Goal: Transaction & Acquisition: Purchase product/service

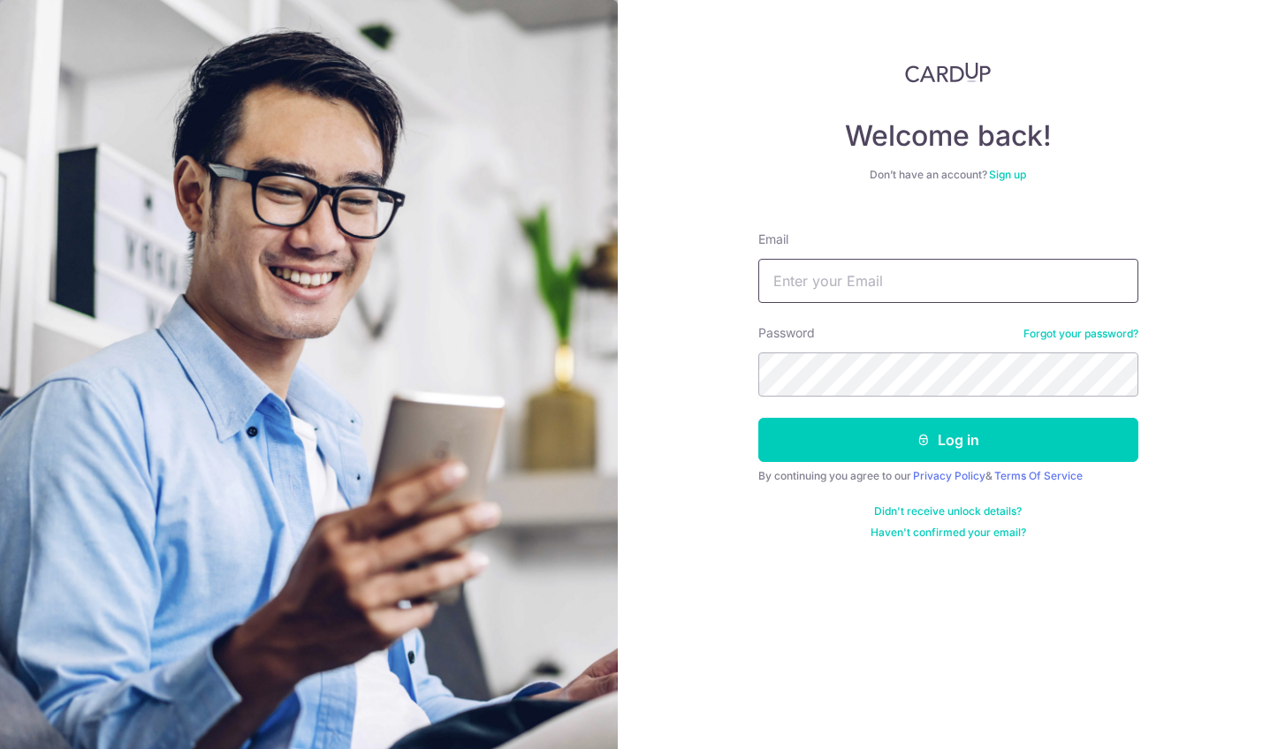
click at [976, 266] on input "Email" at bounding box center [948, 281] width 380 height 44
type input "phillina81@gmail.com"
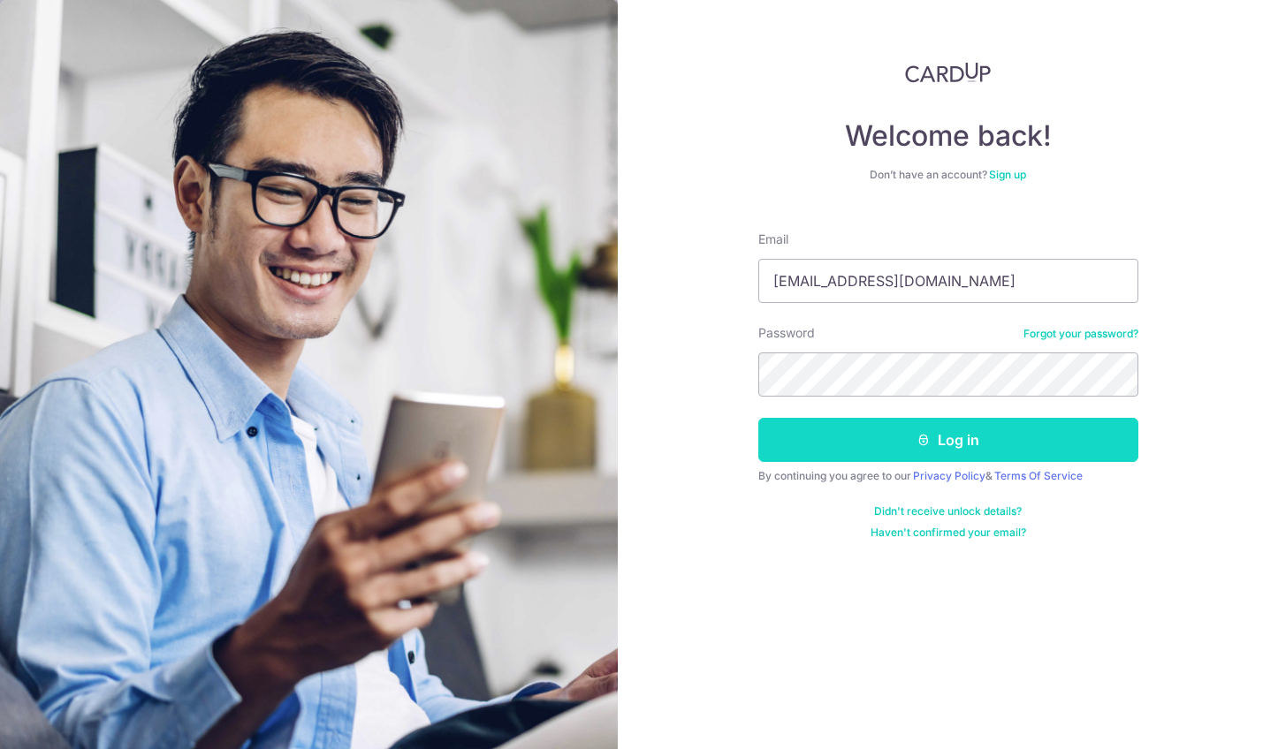
click at [942, 438] on button "Log in" at bounding box center [948, 440] width 380 height 44
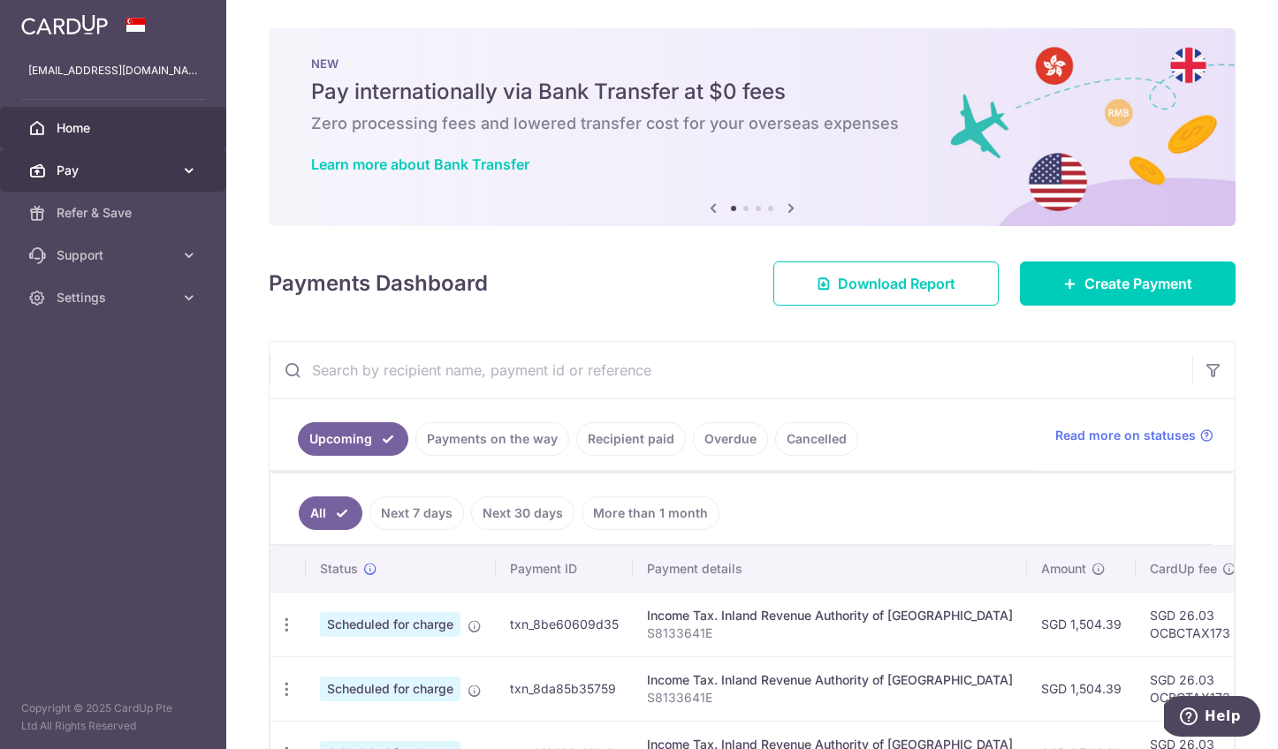
click at [131, 162] on span "Pay" at bounding box center [115, 171] width 117 height 18
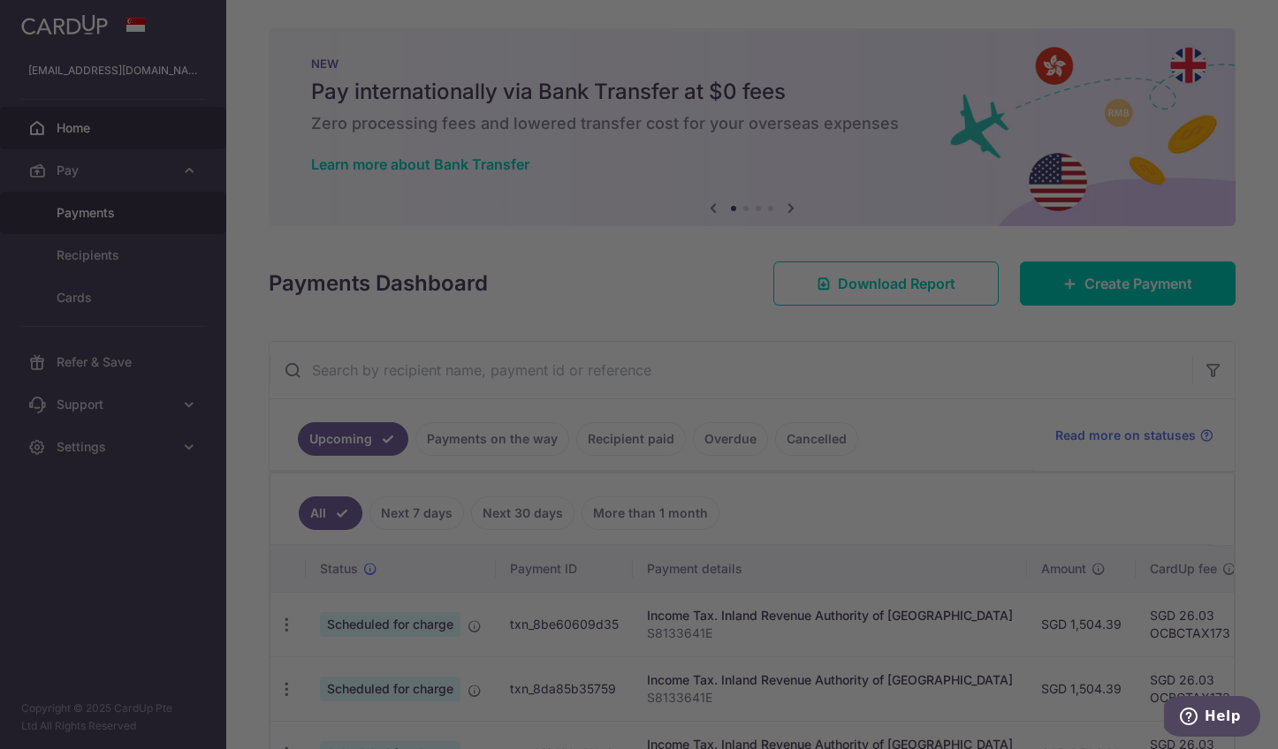
click at [130, 204] on div at bounding box center [645, 378] width 1290 height 756
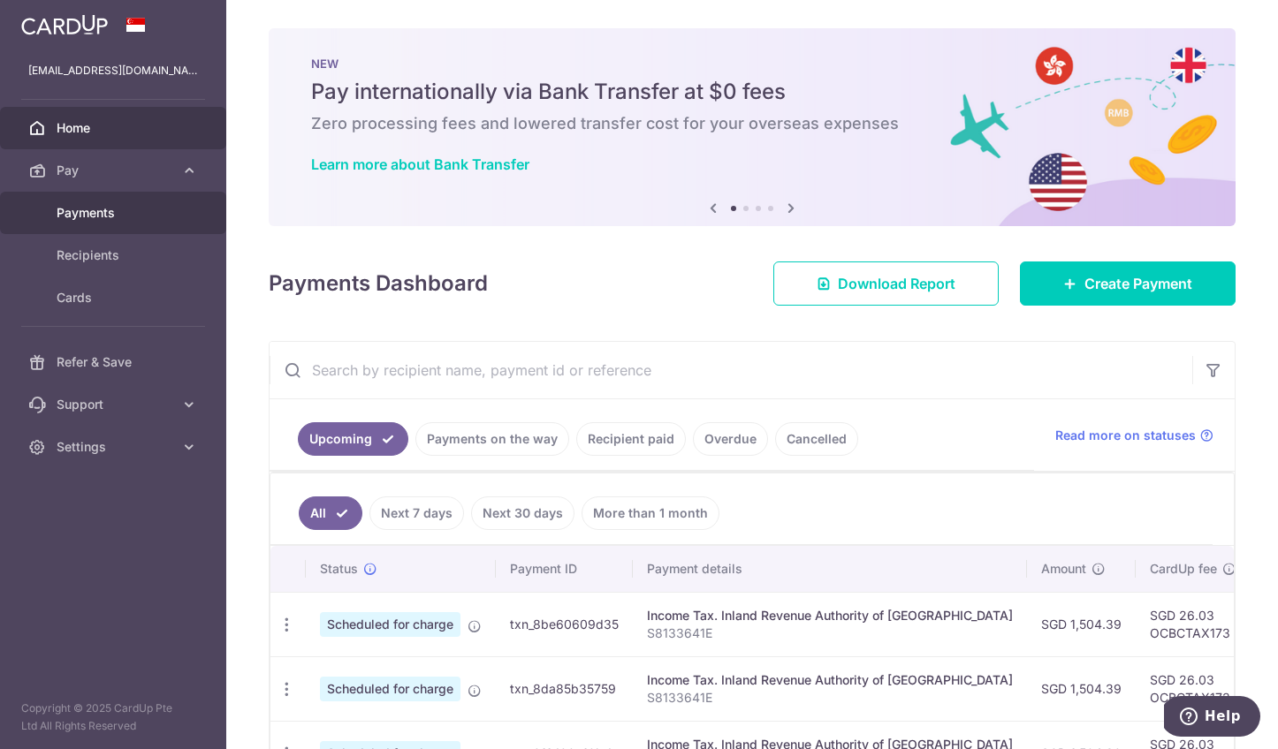
click at [112, 202] on link "Payments" at bounding box center [113, 213] width 226 height 42
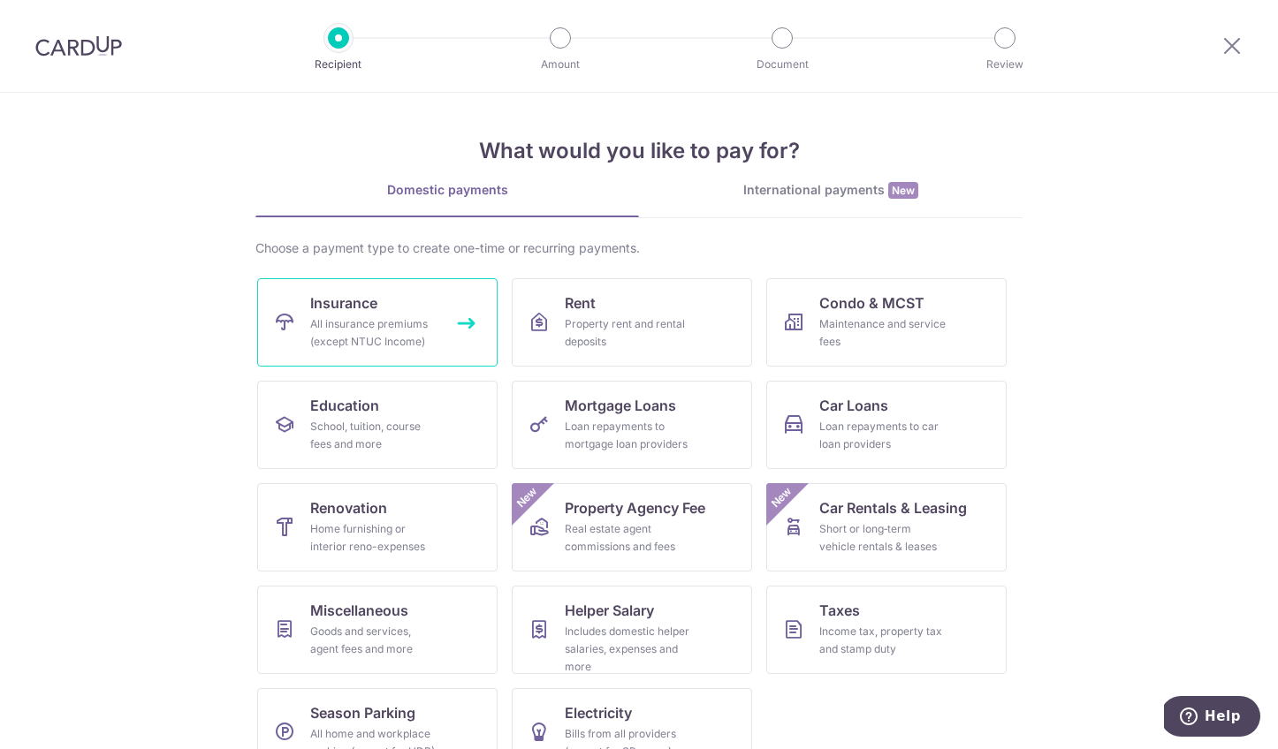
click at [405, 311] on link "Insurance All insurance premiums (except NTUC Income)" at bounding box center [377, 322] width 240 height 88
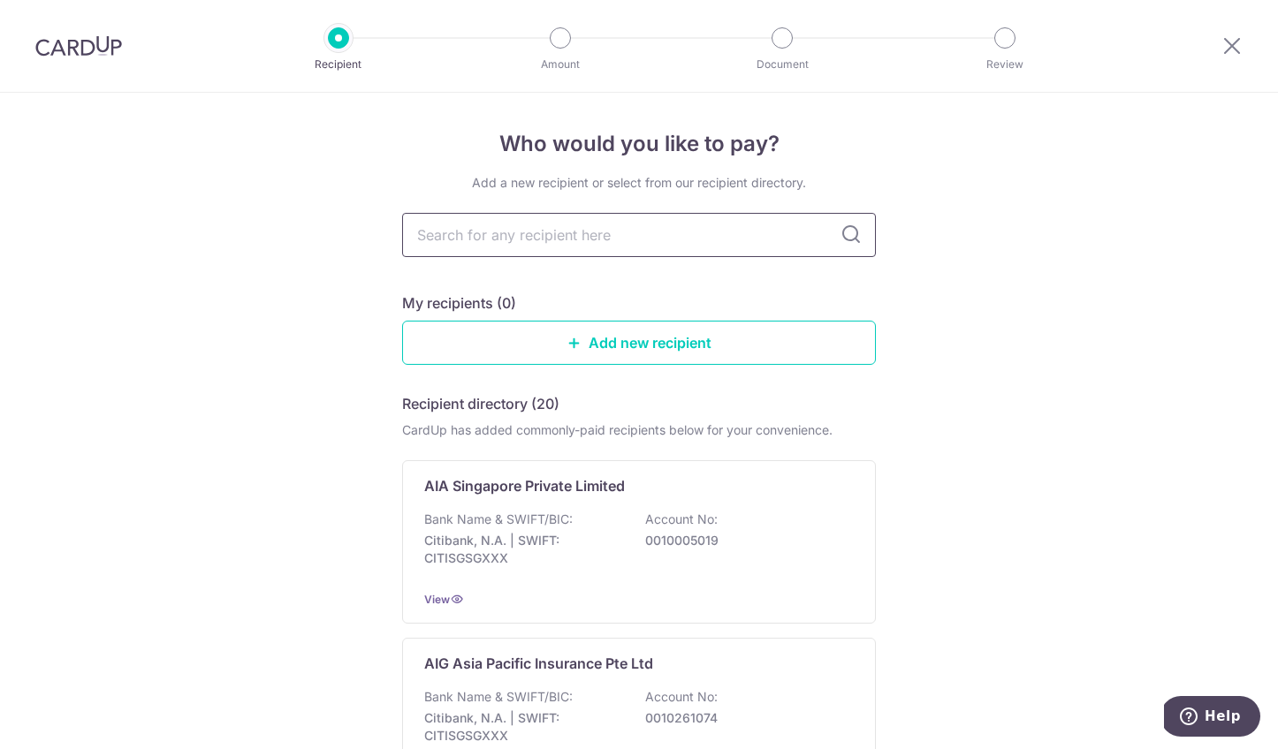
click at [650, 239] on input "text" at bounding box center [639, 235] width 474 height 44
type input "c"
type input "ch"
type input "chu"
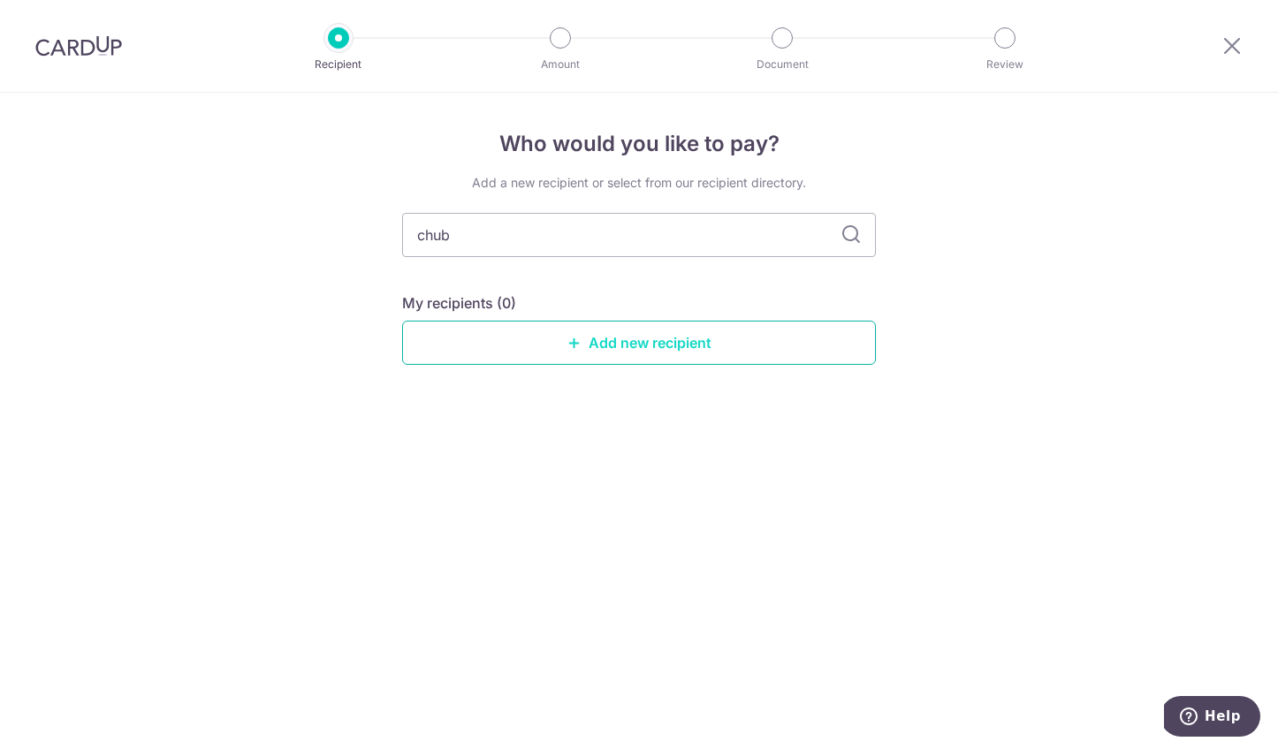
type input "chubb"
click at [735, 346] on link "Add new recipient" at bounding box center [639, 343] width 474 height 44
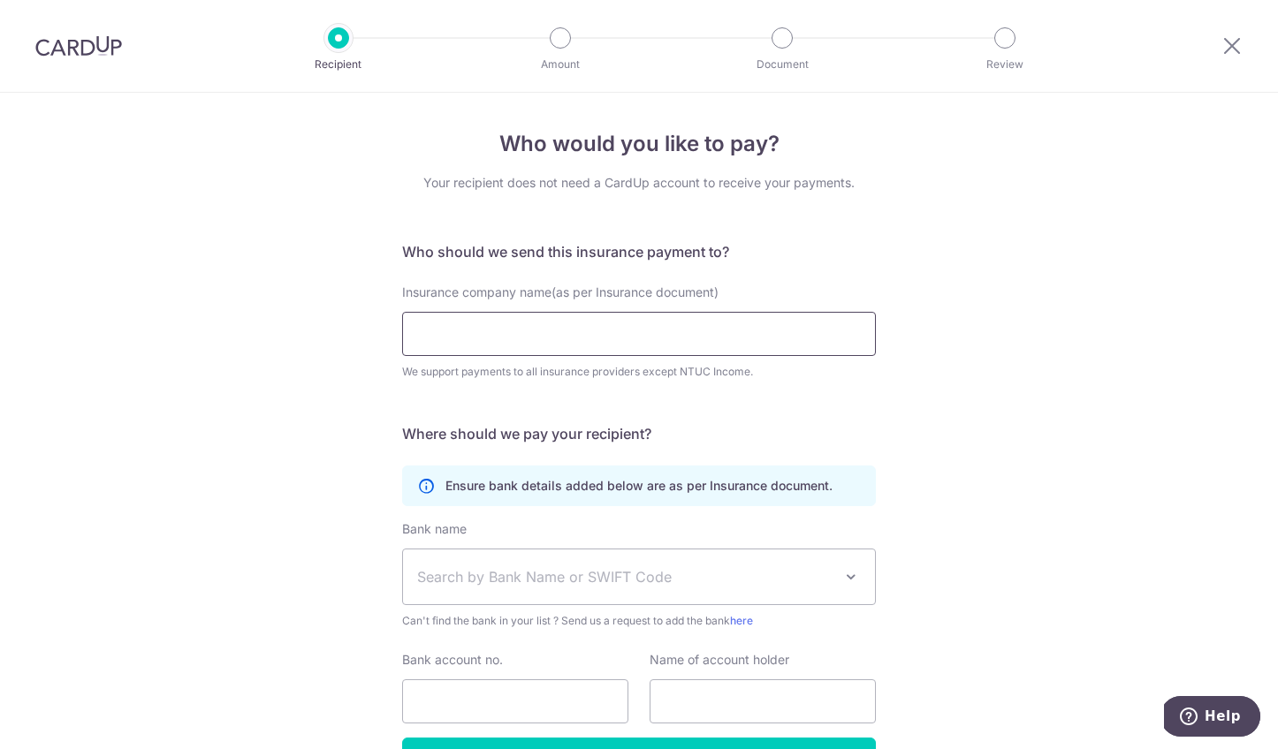
click at [646, 338] on input "Insurance company name(as per Insurance document)" at bounding box center [639, 334] width 474 height 44
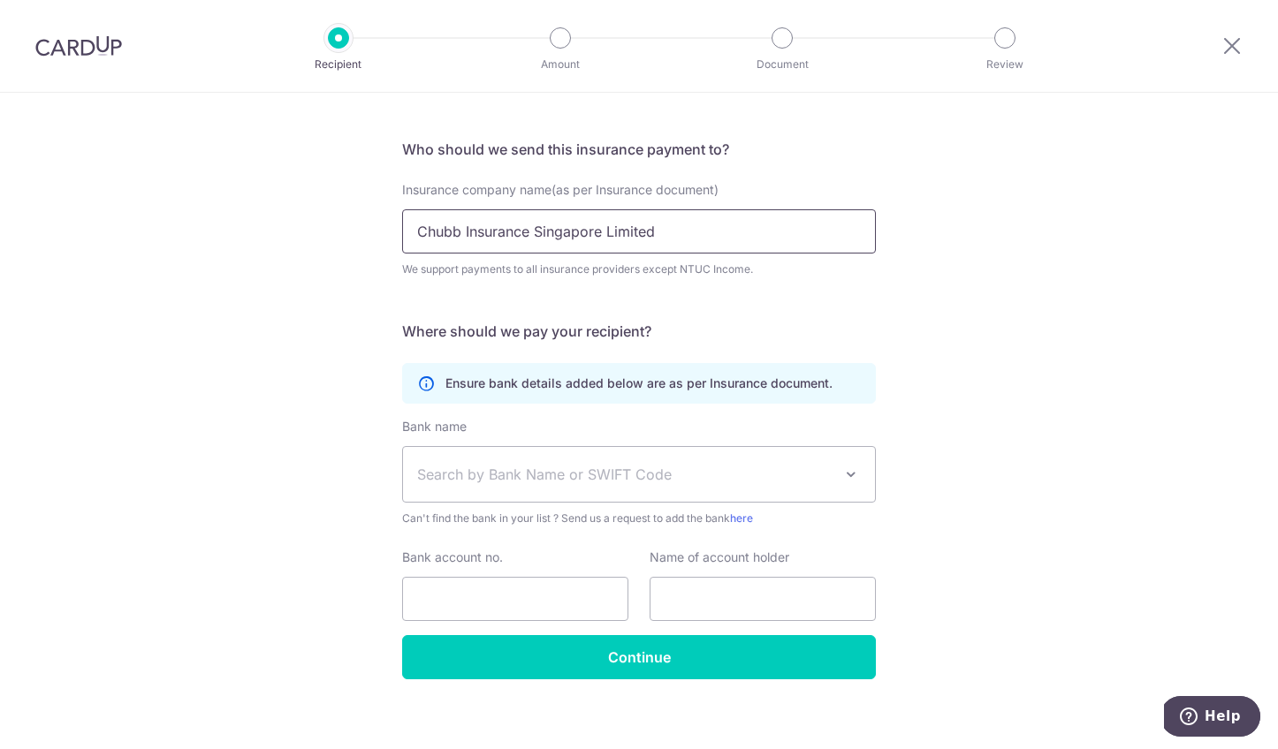
scroll to position [116, 0]
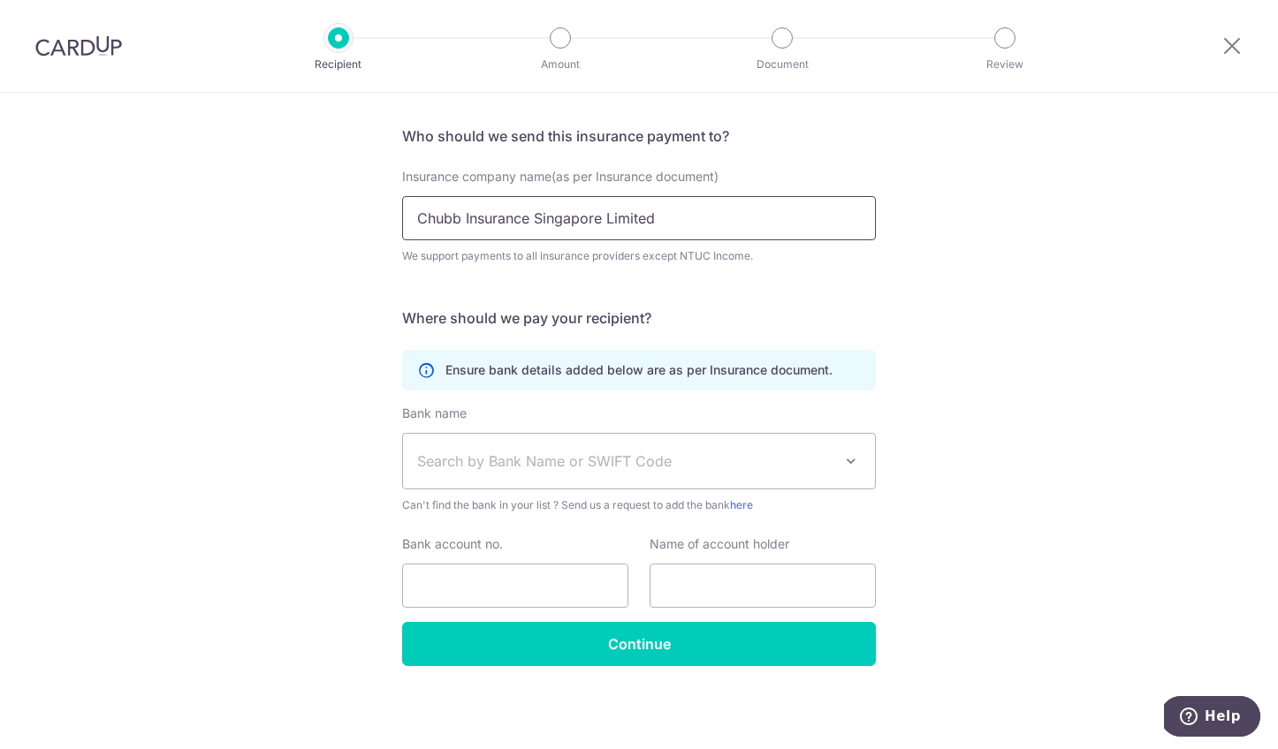
type input "Chubb Insurance Singapore Limited"
click at [785, 457] on span "Search by Bank Name or SWIFT Code" at bounding box center [624, 461] width 415 height 21
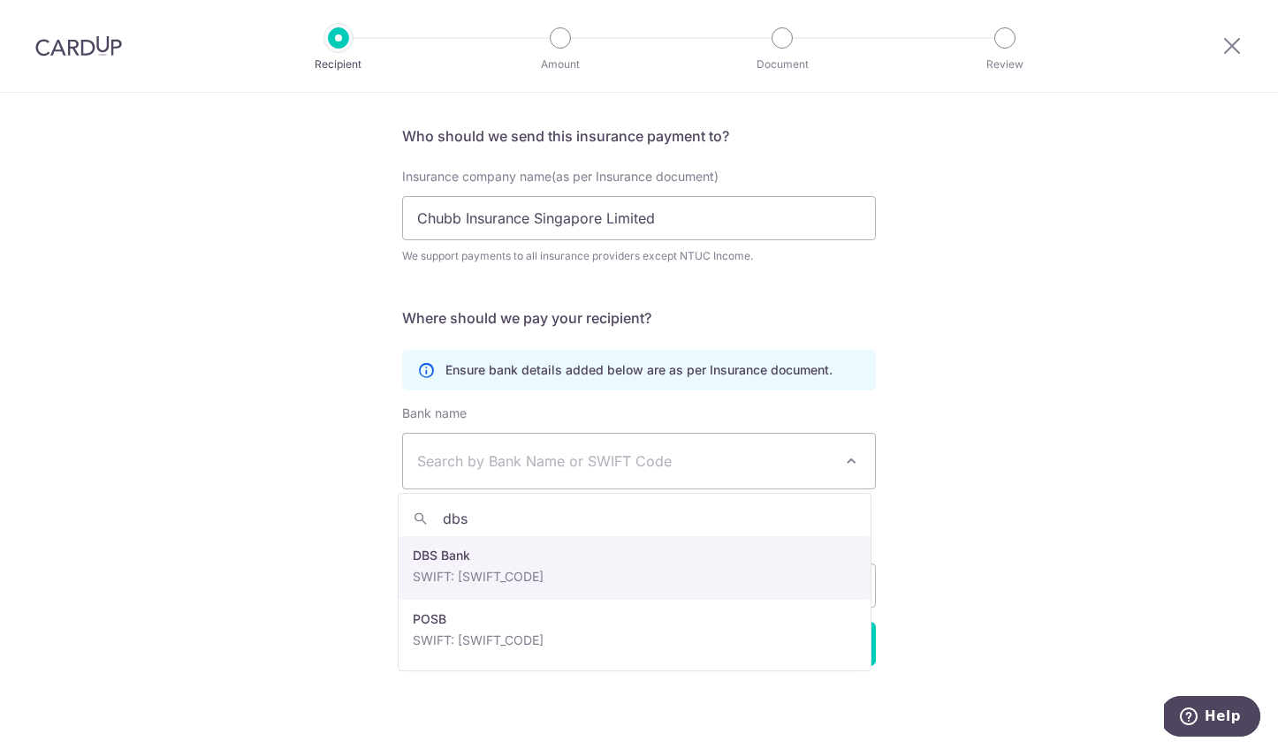
type input "dbs"
select select "6"
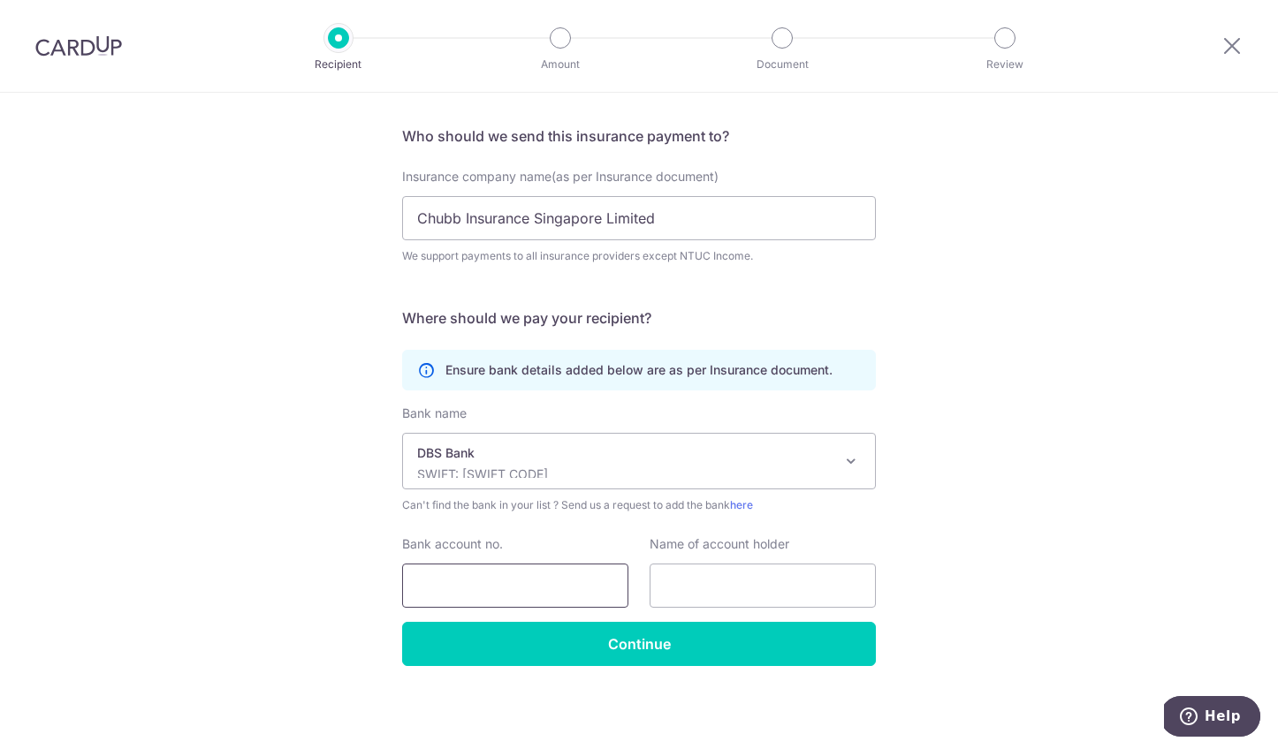
click at [520, 584] on input "Bank account no." at bounding box center [515, 586] width 226 height 44
type input "0039521782"
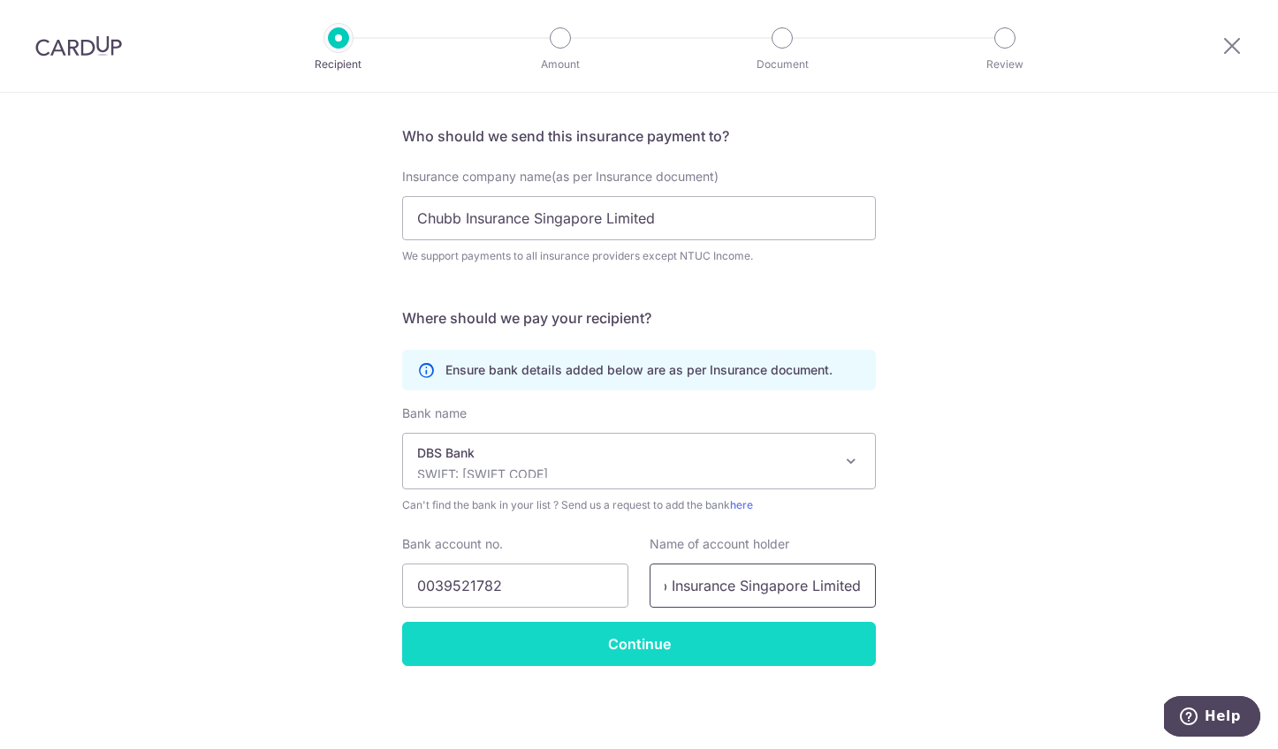
type input "Chubb Insurance Singapore Limited"
click at [657, 637] on input "Continue" at bounding box center [639, 644] width 474 height 44
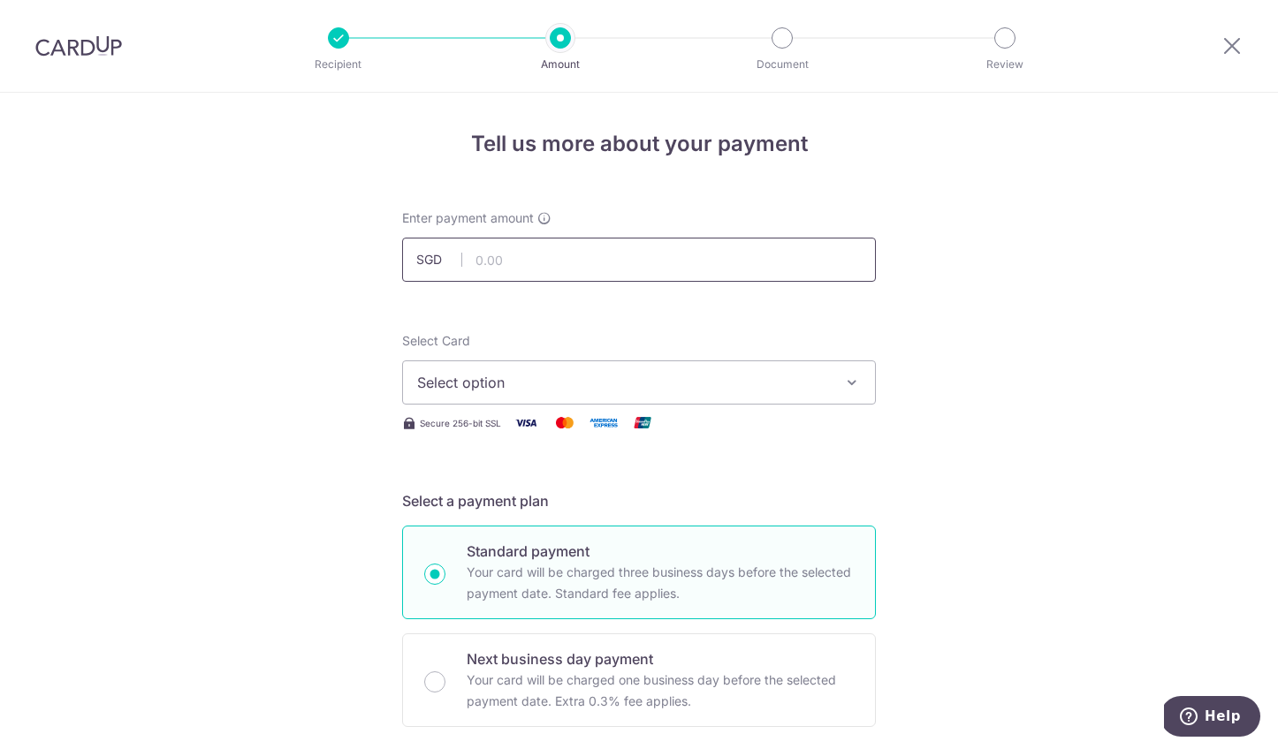
click at [636, 259] on input "text" at bounding box center [639, 260] width 474 height 44
type input "1,717.91"
click at [788, 389] on span "Select option" at bounding box center [623, 382] width 412 height 21
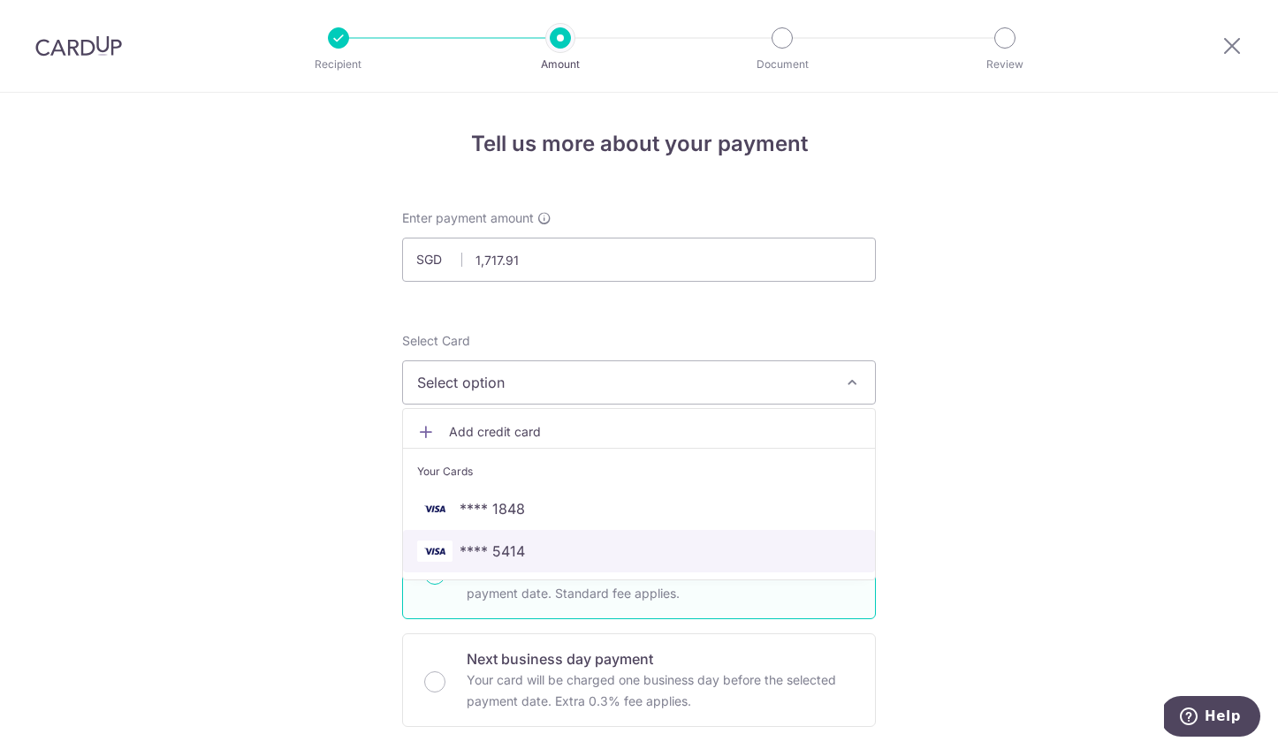
click at [796, 543] on span "**** 5414" at bounding box center [639, 551] width 444 height 21
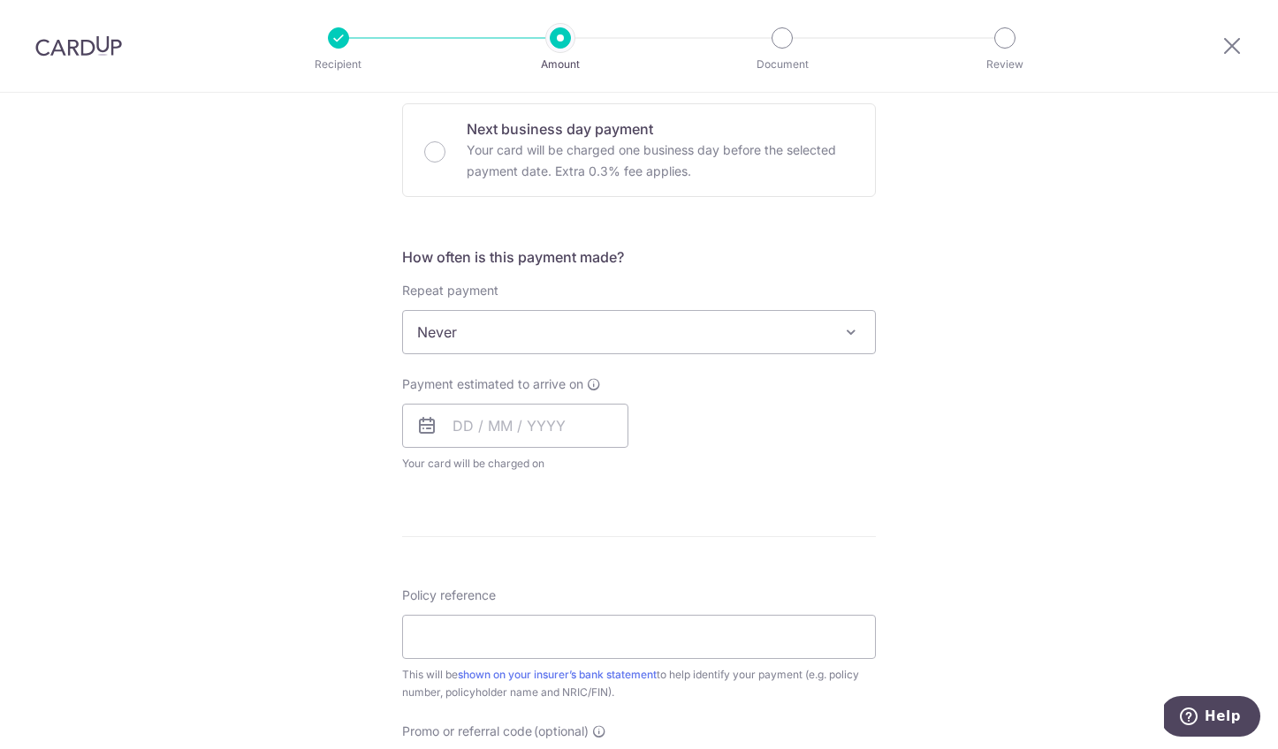
scroll to position [621, 0]
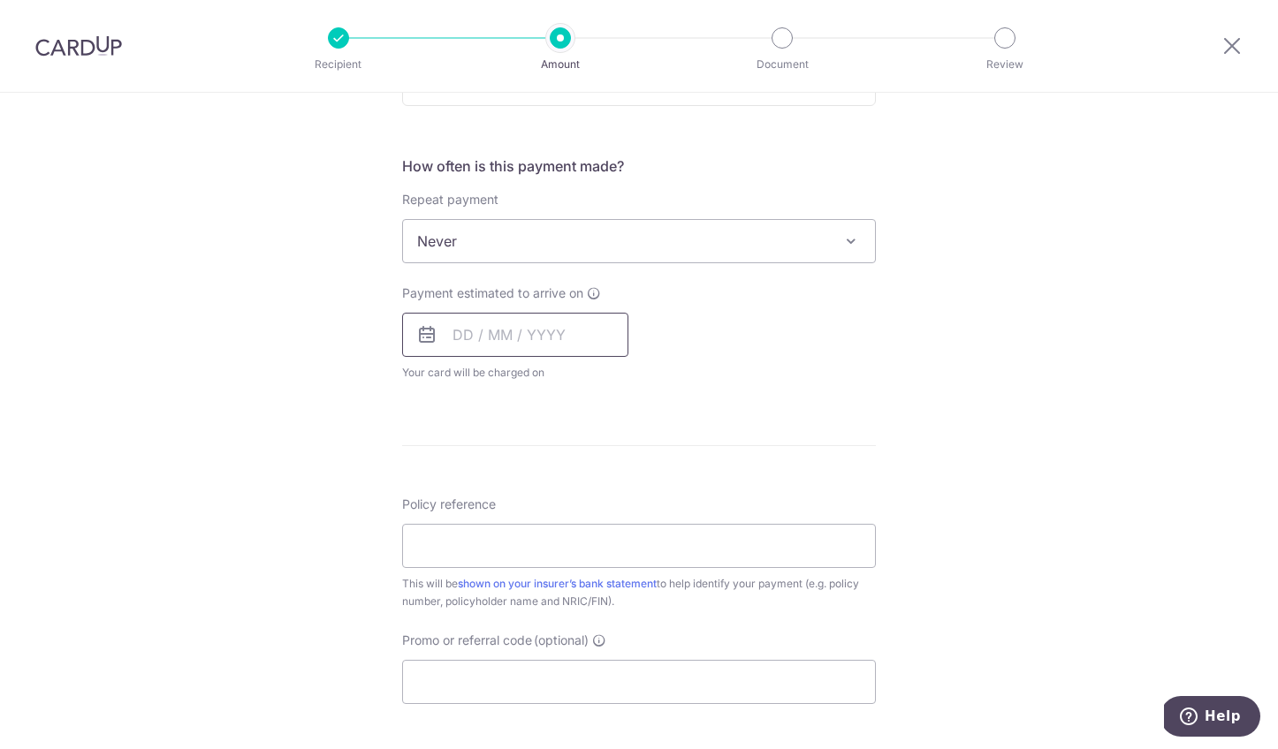
click at [448, 344] on input "text" at bounding box center [515, 335] width 226 height 44
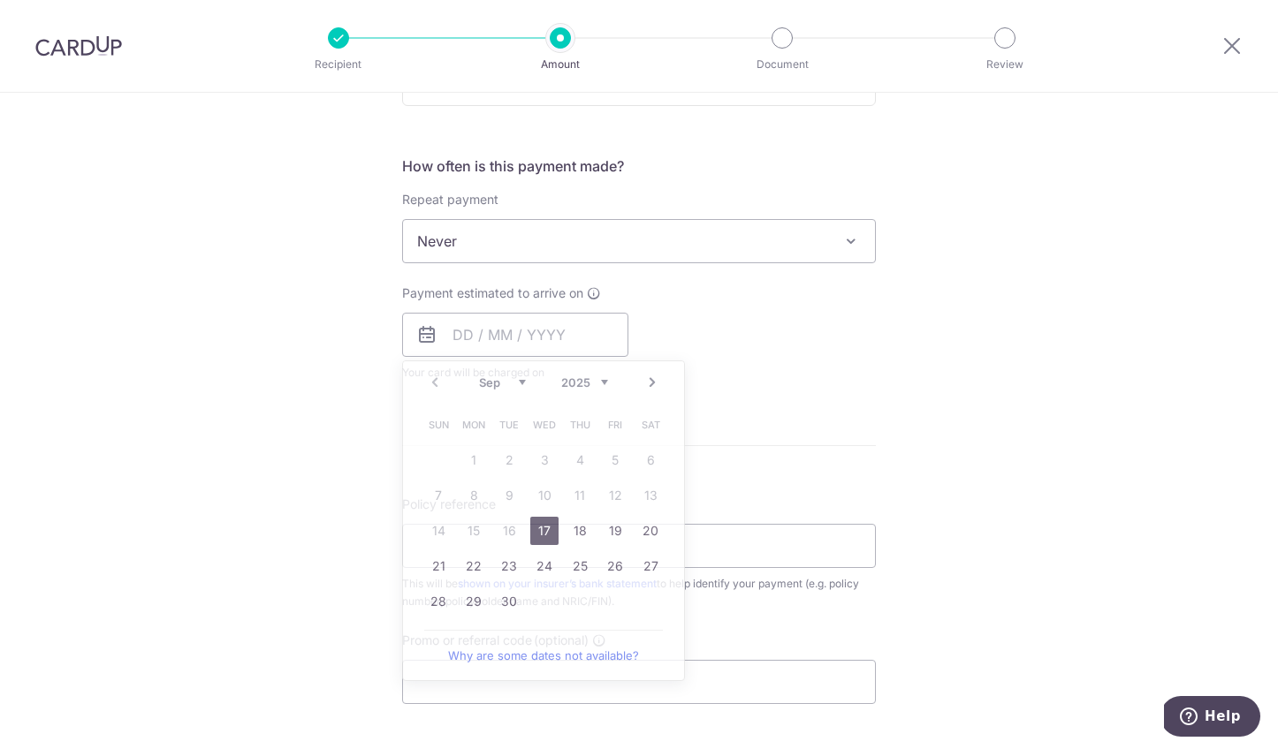
click at [781, 316] on div "Payment estimated to arrive on Prev Next Sep Oct Nov Dec 2025 2026 2027 2028 20…" at bounding box center [638, 333] width 495 height 97
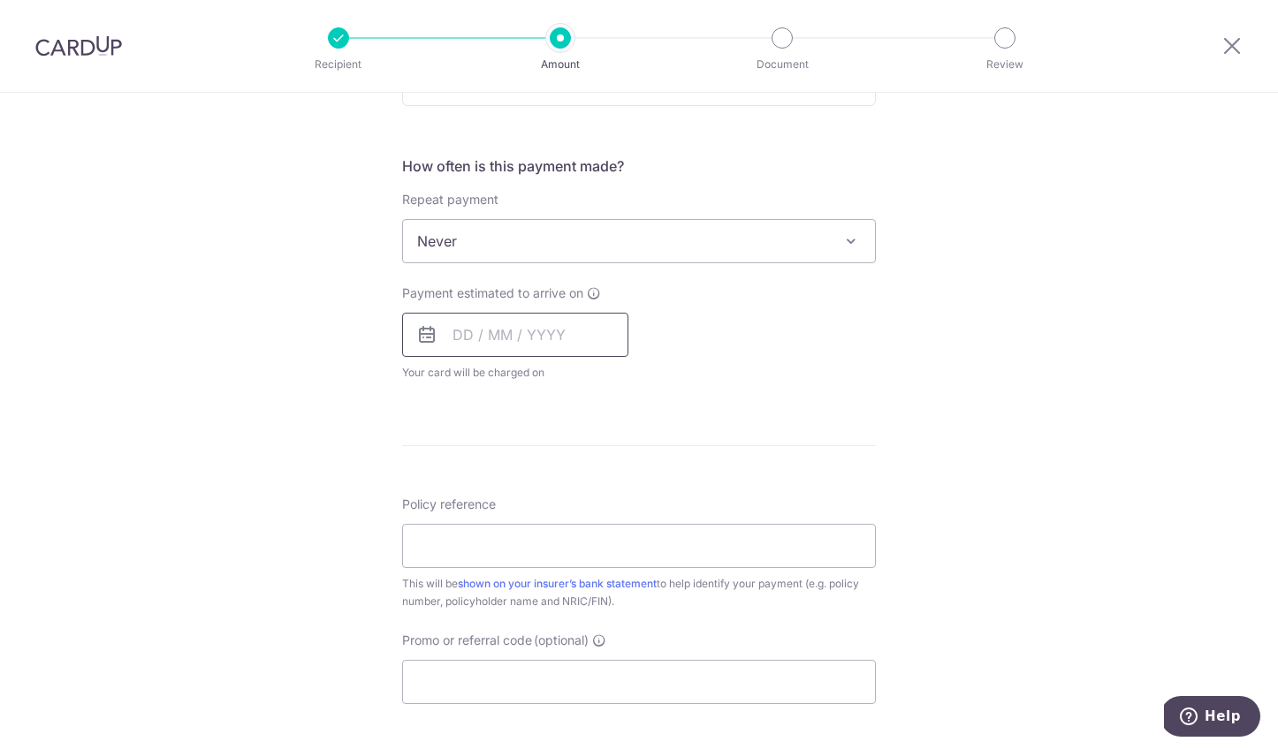
click at [466, 335] on input "text" at bounding box center [515, 335] width 226 height 44
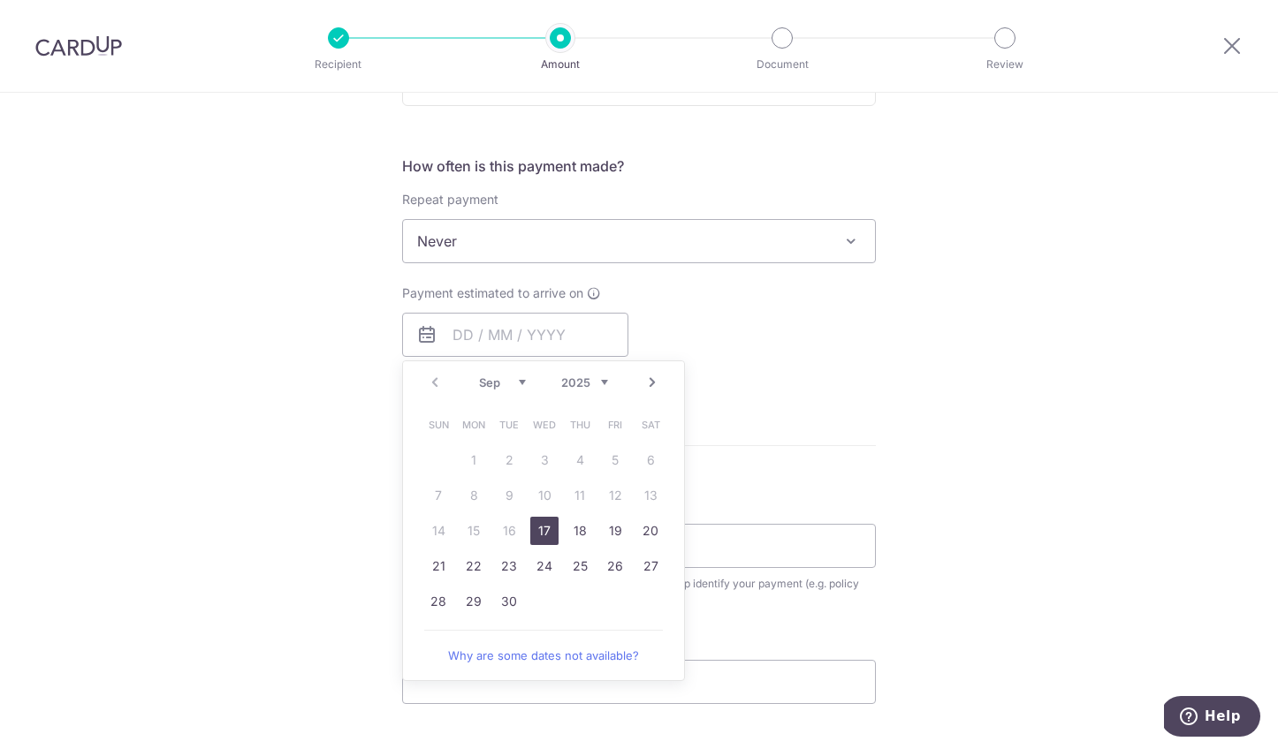
click at [534, 530] on link "17" at bounding box center [544, 531] width 28 height 28
type input "[DATE]"
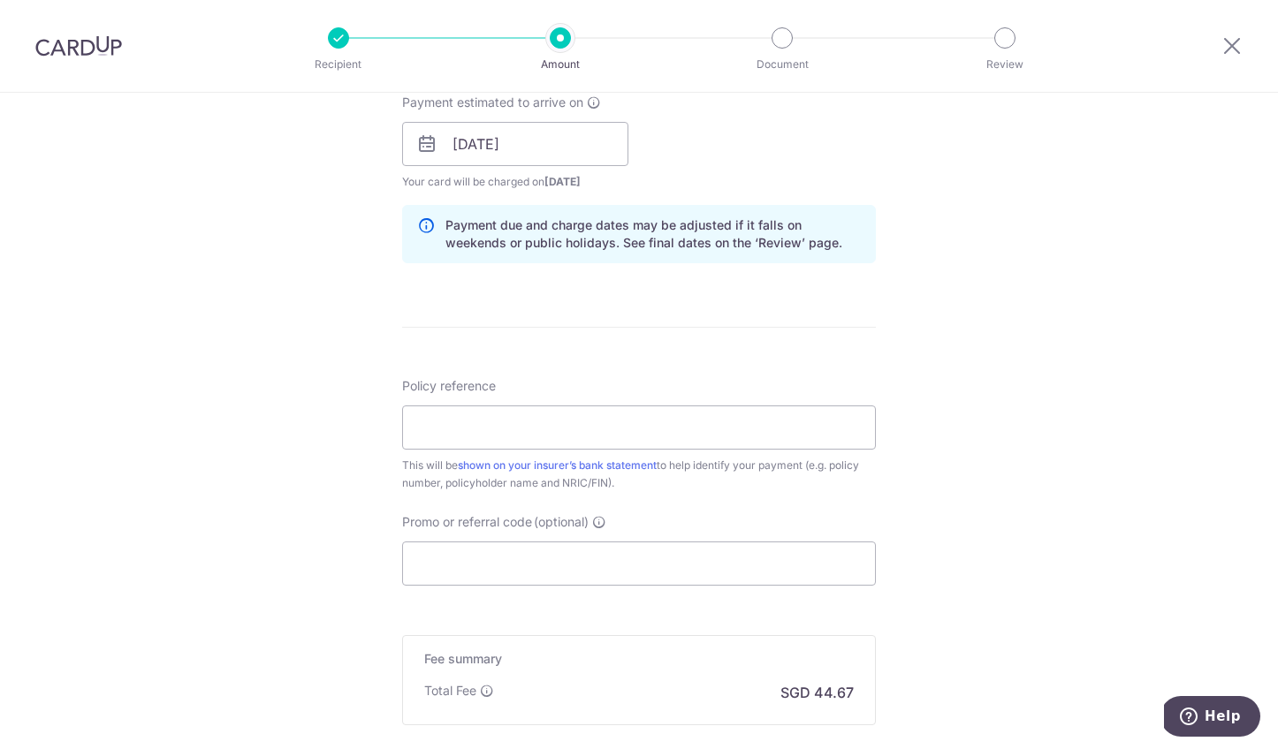
scroll to position [824, 0]
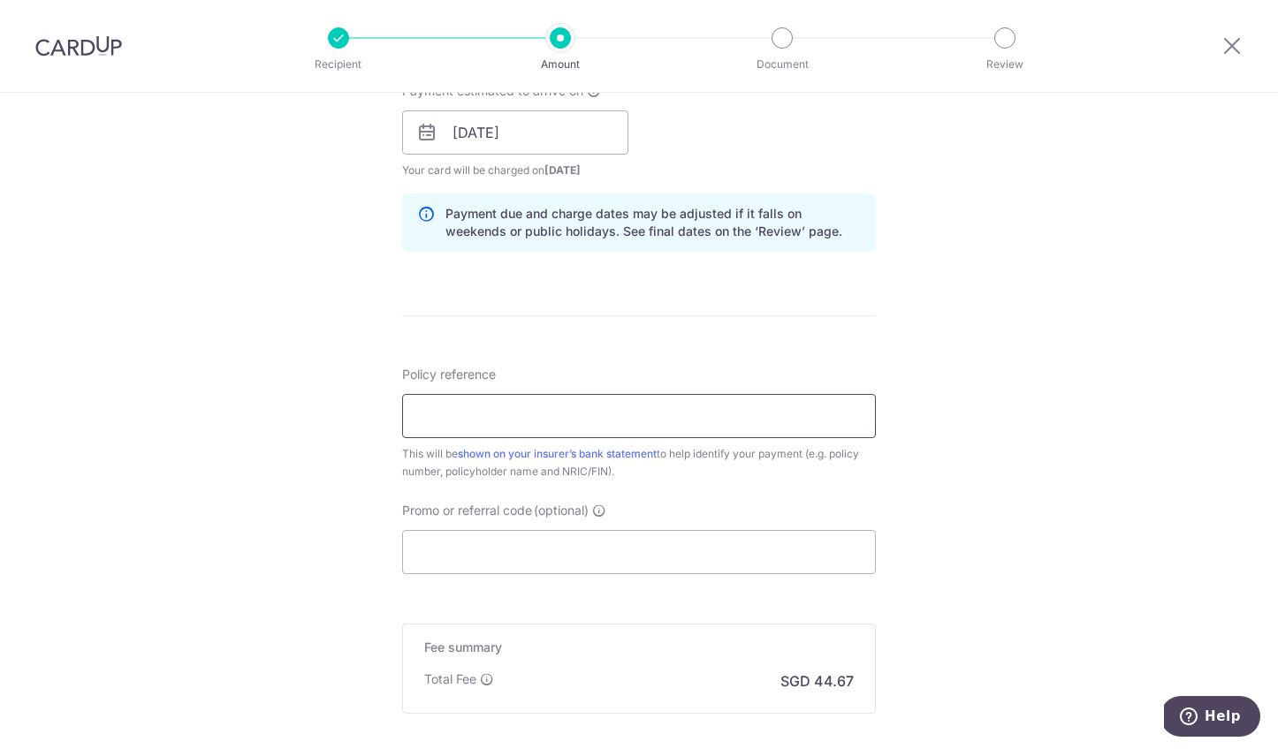
click at [759, 424] on input "Policy reference" at bounding box center [639, 416] width 474 height 44
paste input "FT25090466165279"
type input "FT25090466165279"
click at [772, 416] on input "FT25090466165279" at bounding box center [639, 416] width 474 height 44
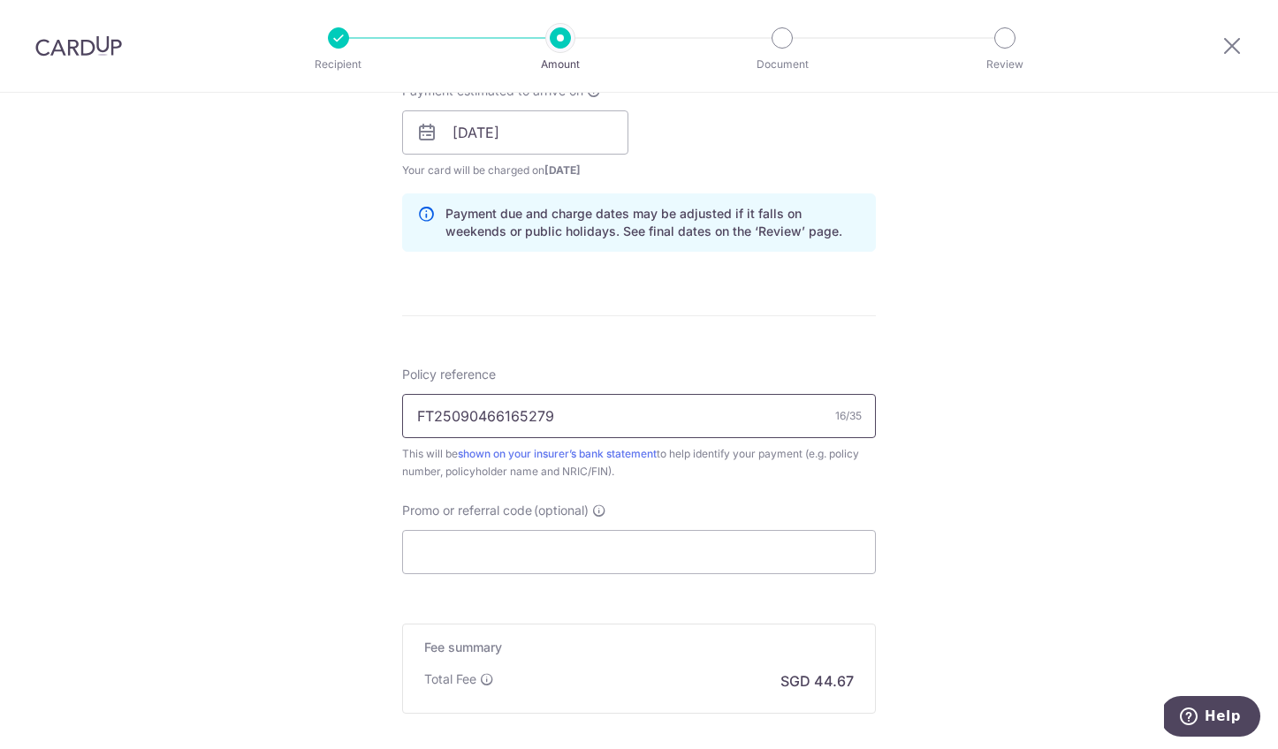
click at [772, 416] on input "FT25090466165279" at bounding box center [639, 416] width 474 height 44
type input "Policy DMPR000050"
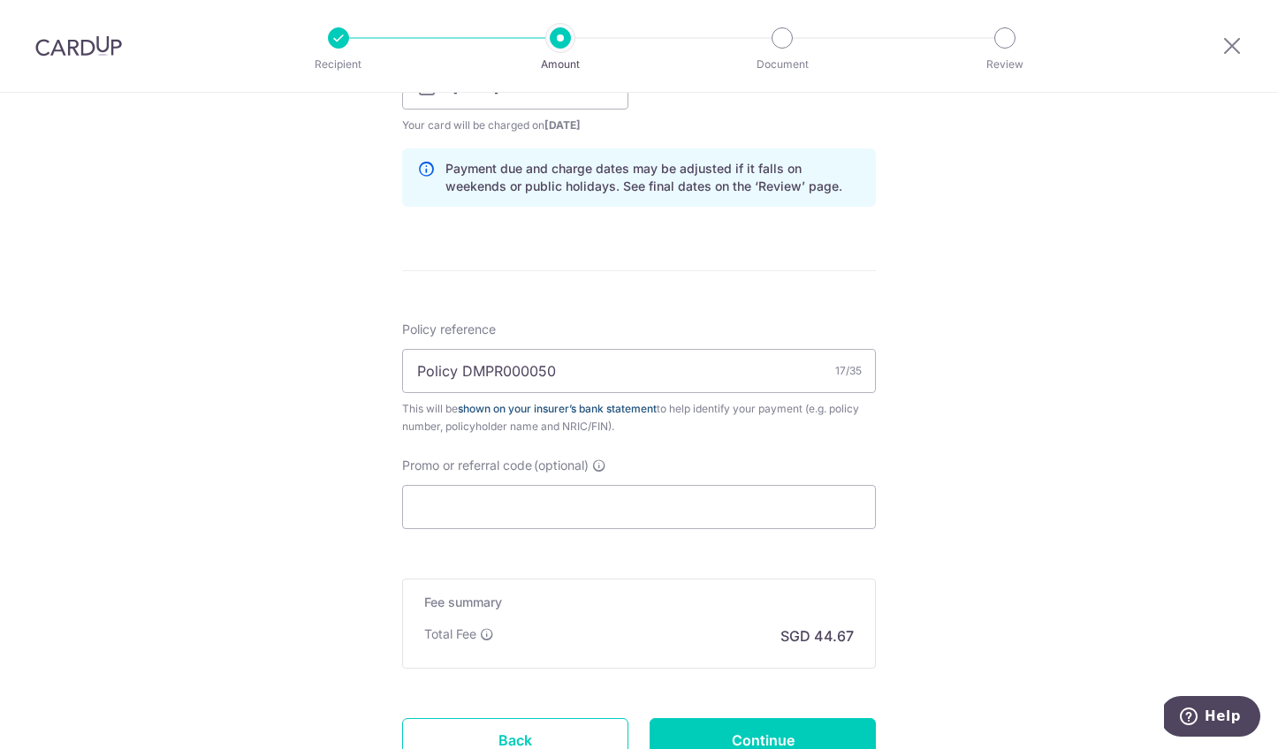
scroll to position [893, 0]
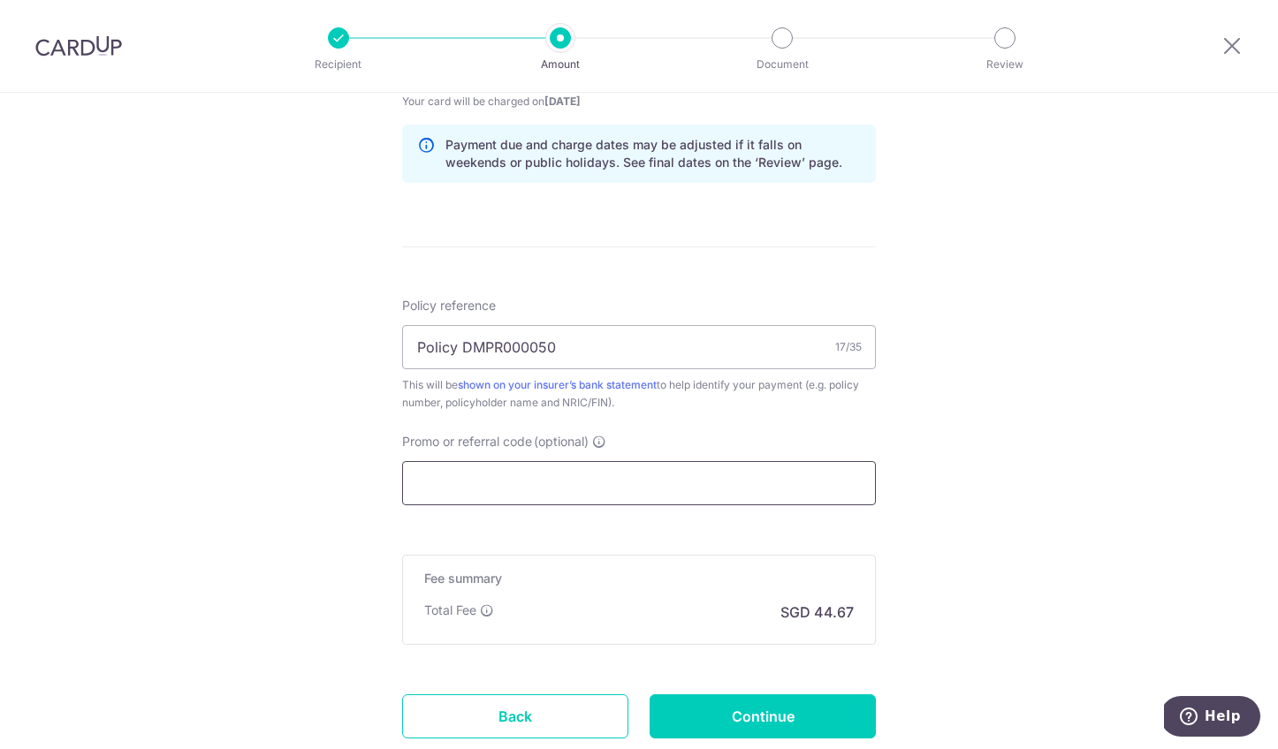
click at [742, 478] on input "Promo or referral code (optional)" at bounding box center [639, 483] width 474 height 44
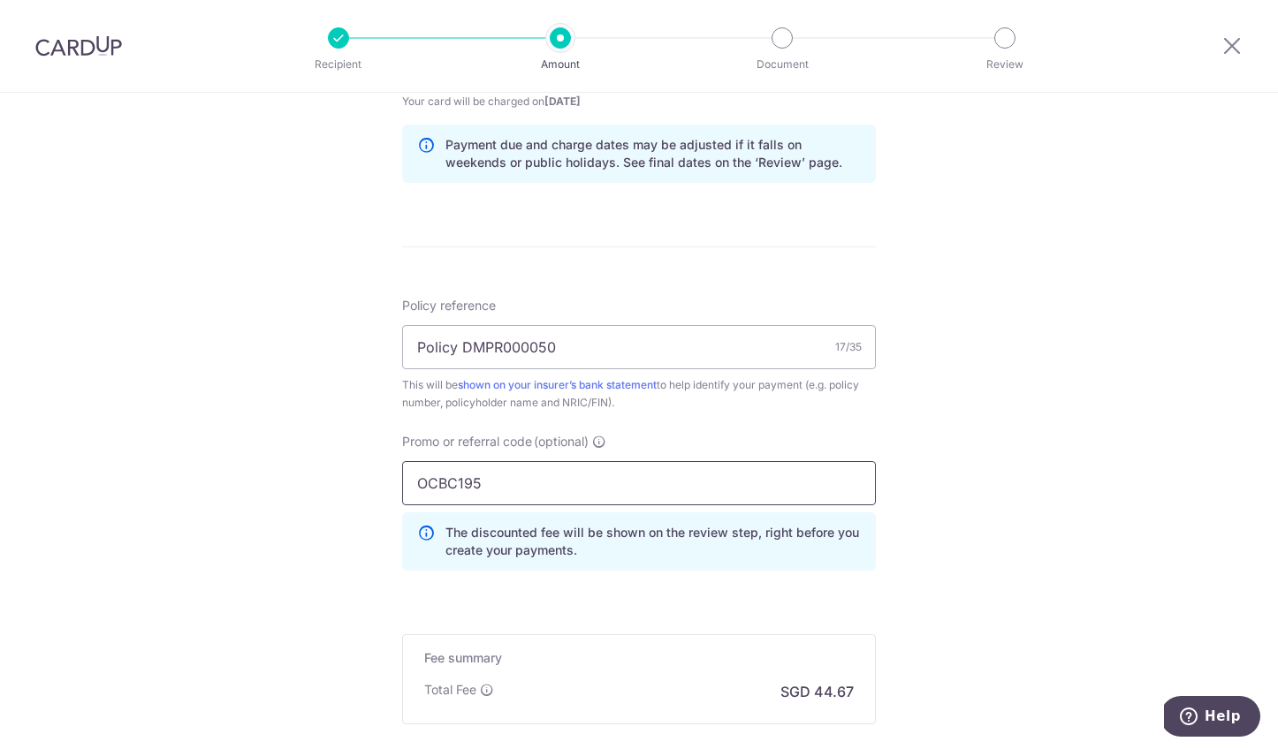
type input "OCBC195"
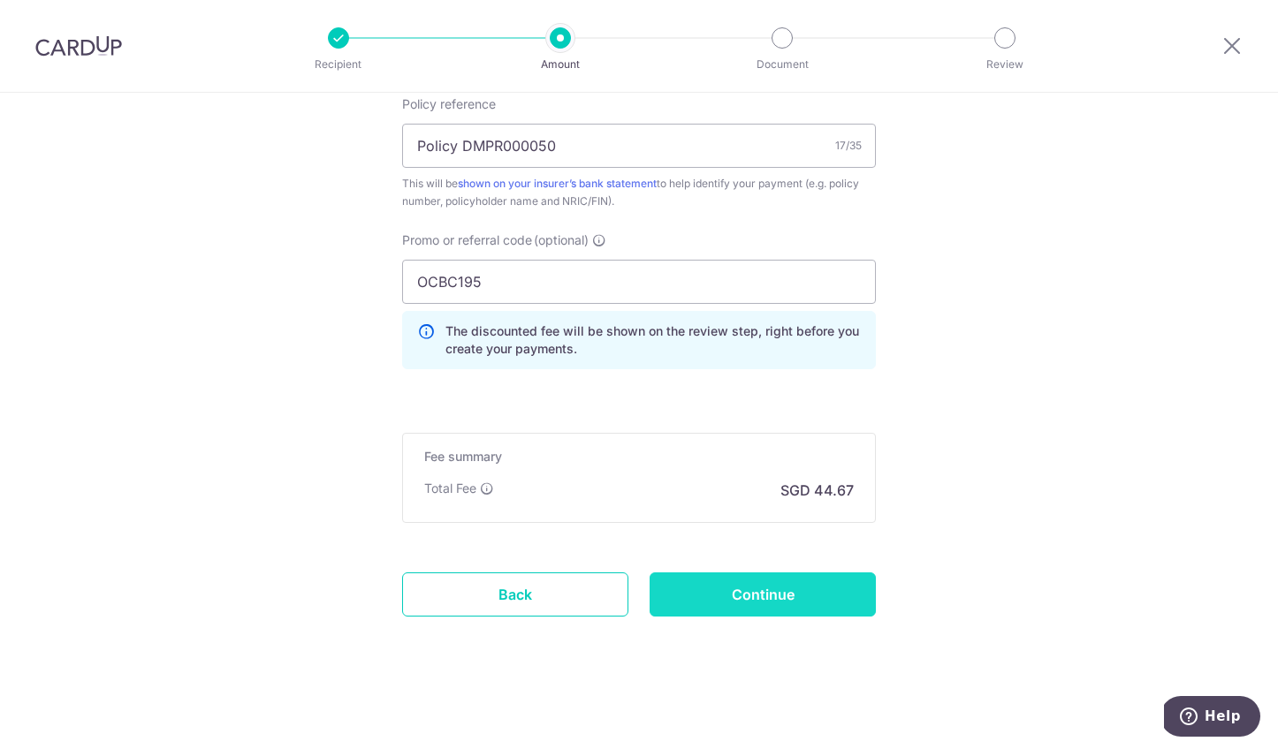
click at [815, 603] on input "Continue" at bounding box center [763, 595] width 226 height 44
type input "Create Schedule"
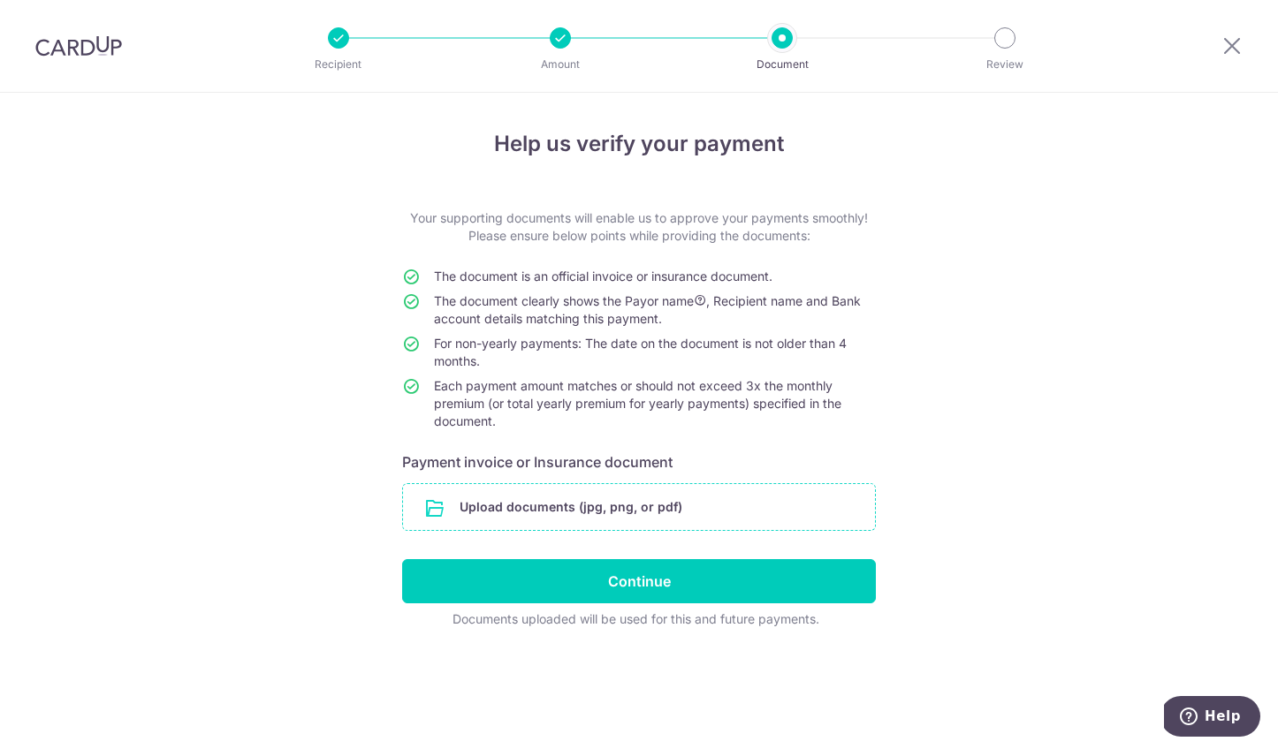
click at [796, 513] on input "file" at bounding box center [639, 507] width 472 height 46
click at [679, 505] on input "file" at bounding box center [639, 507] width 472 height 46
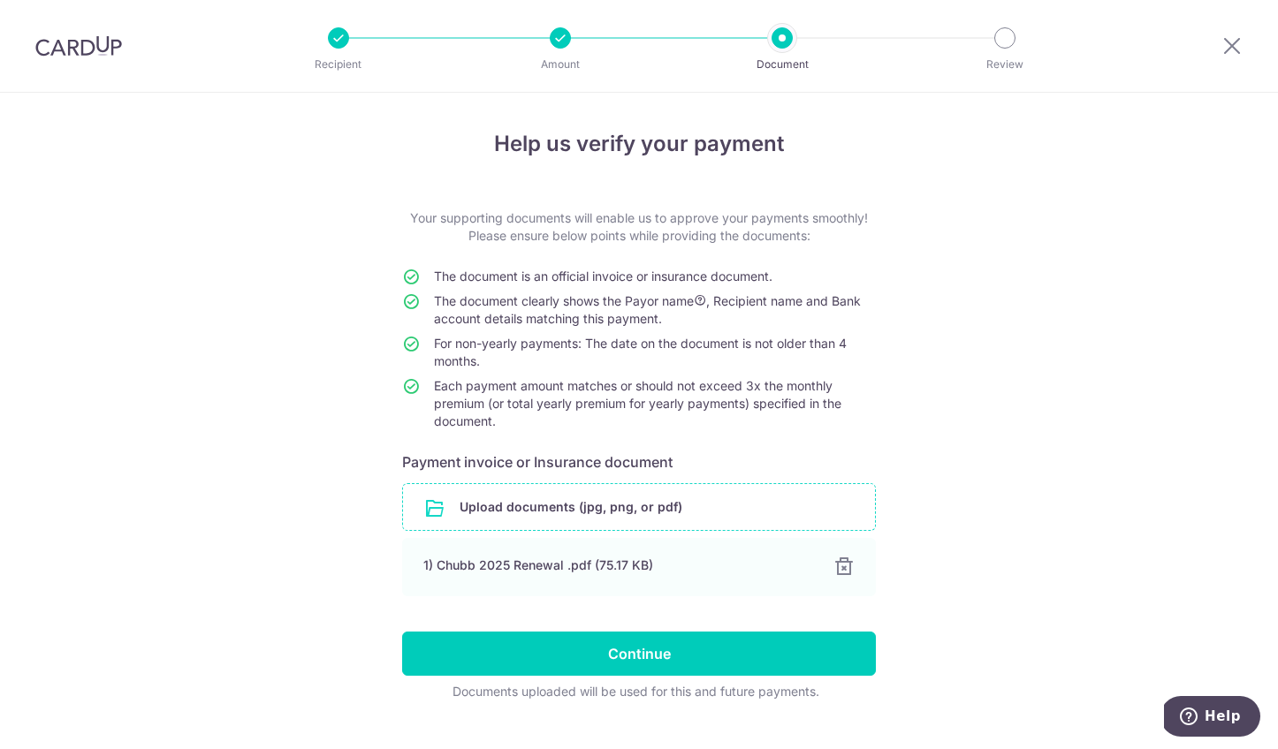
click at [750, 500] on input "file" at bounding box center [639, 507] width 472 height 46
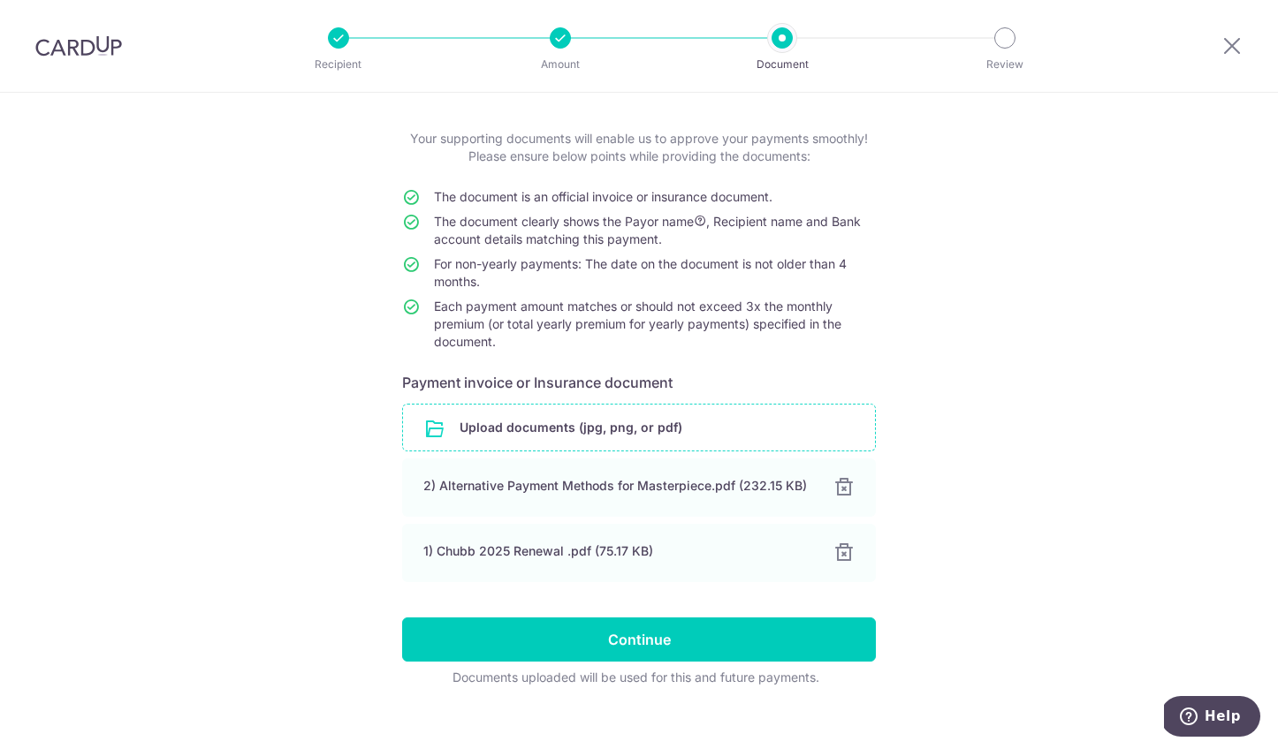
scroll to position [91, 0]
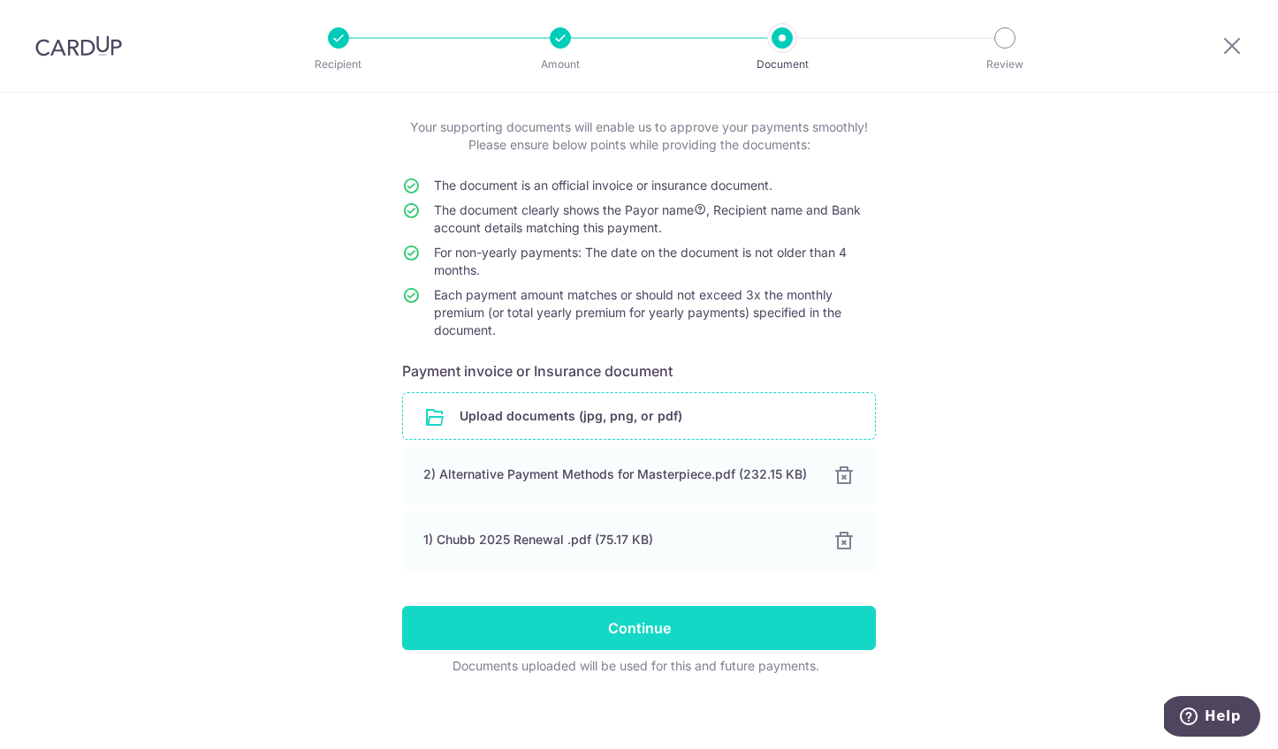
click at [736, 630] on input "Continue" at bounding box center [639, 628] width 474 height 44
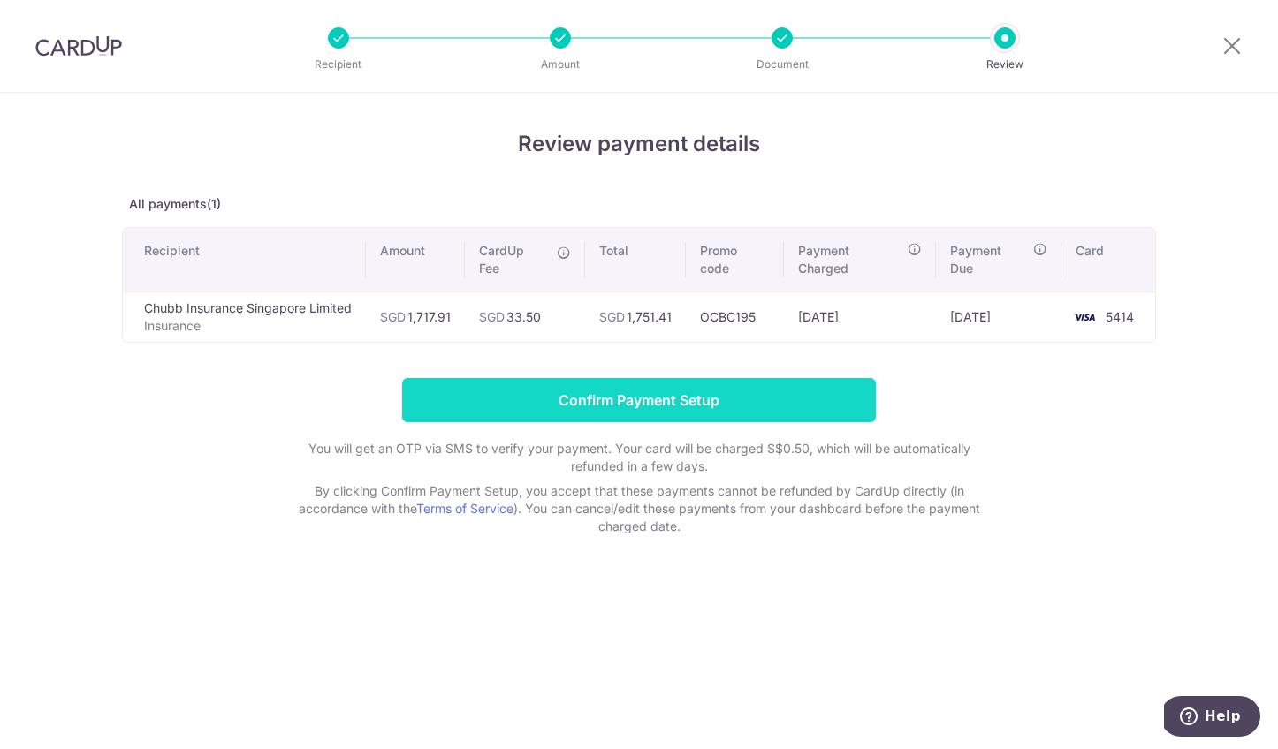
click at [823, 401] on input "Confirm Payment Setup" at bounding box center [639, 400] width 474 height 44
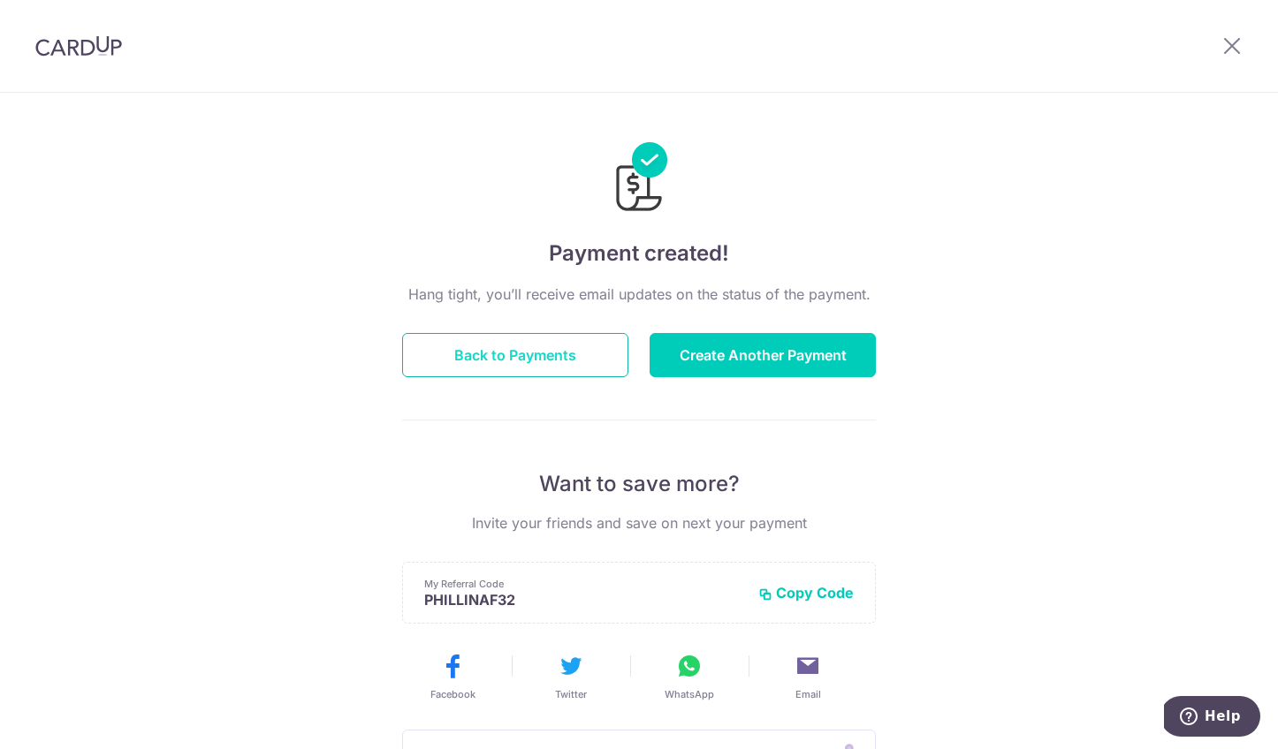
click at [564, 361] on button "Back to Payments" at bounding box center [515, 355] width 226 height 44
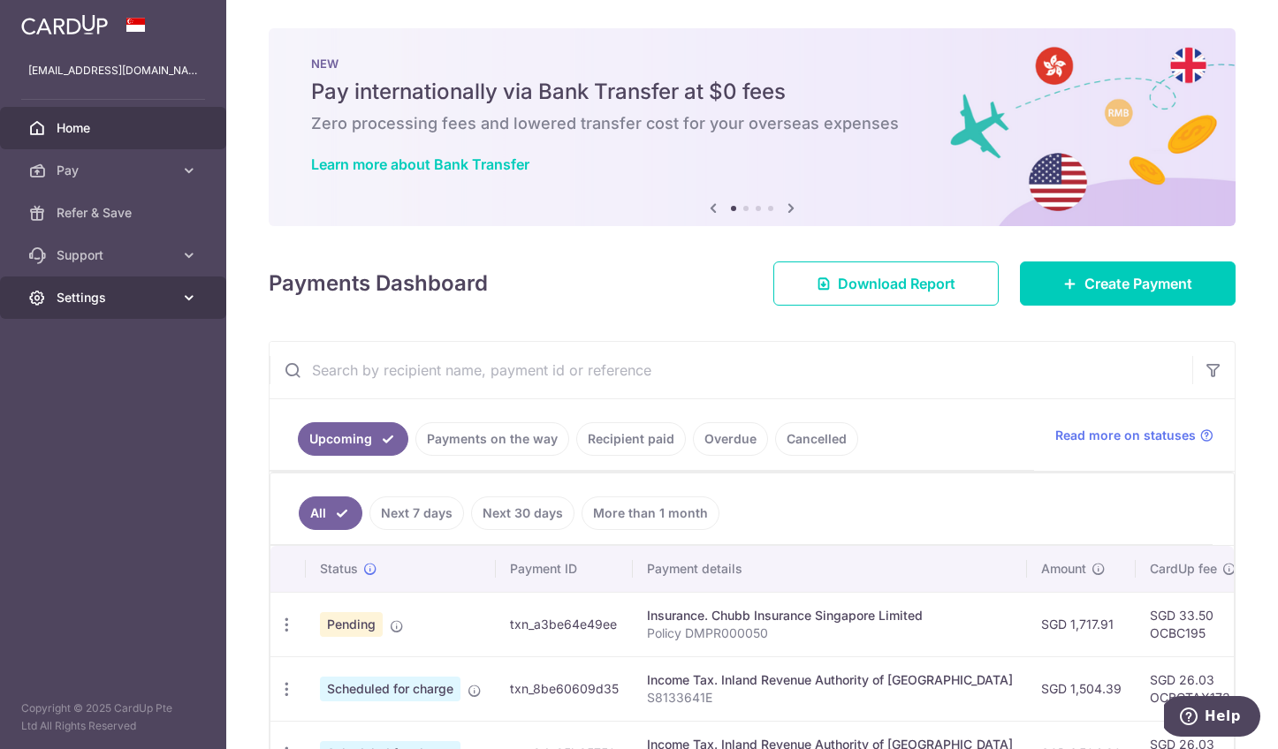
click at [117, 300] on span "Settings" at bounding box center [115, 298] width 117 height 18
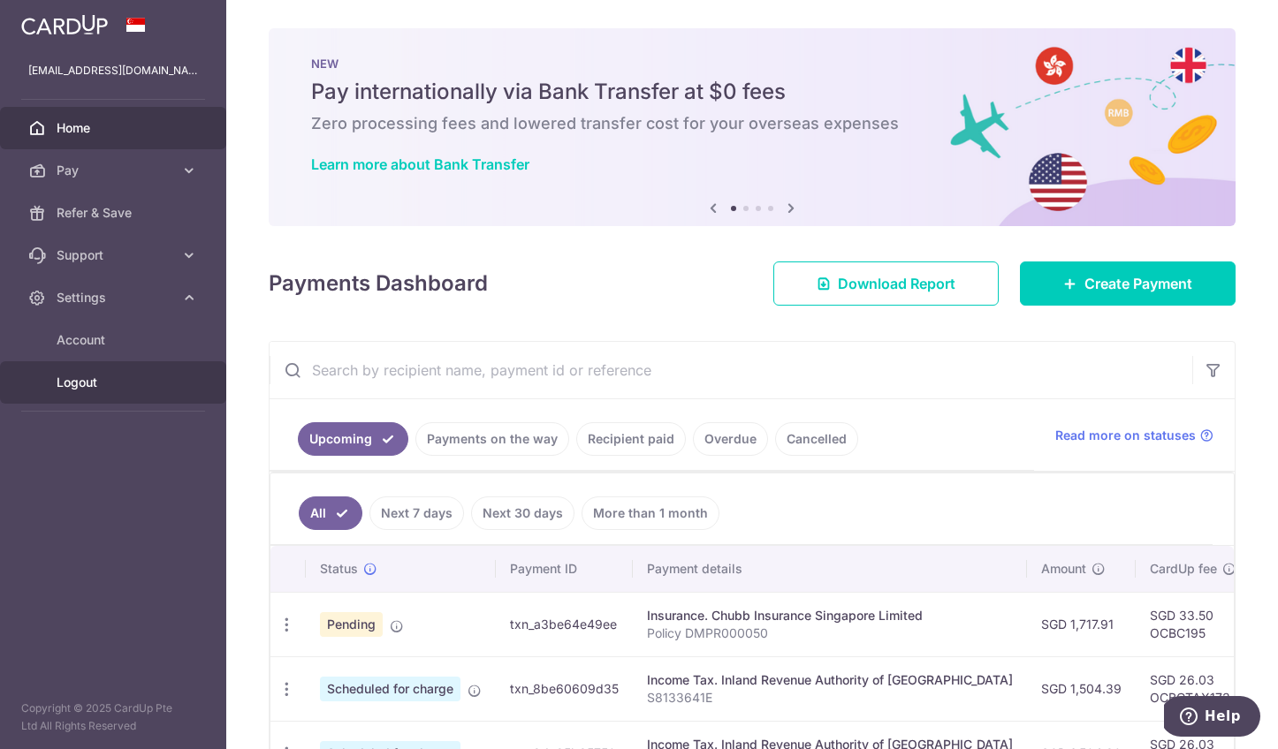
click at [110, 377] on span "Logout" at bounding box center [115, 383] width 117 height 18
